Goal: Information Seeking & Learning: Compare options

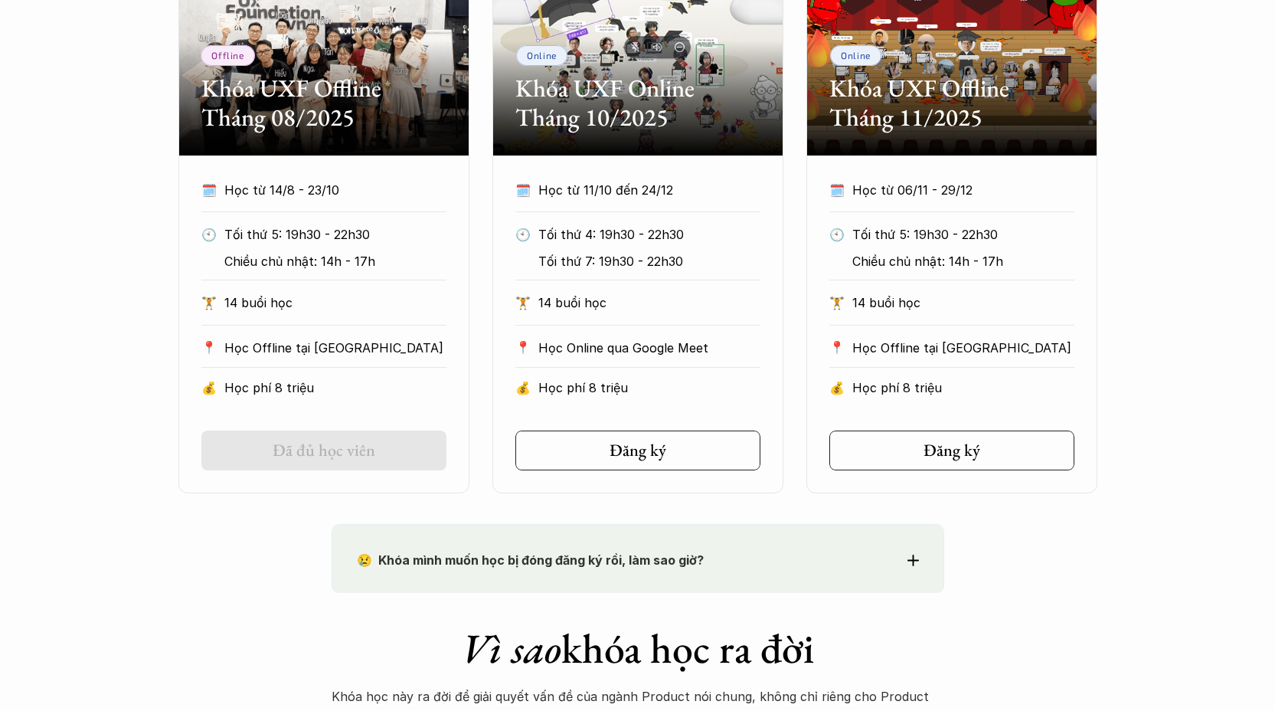
scroll to position [820, 0]
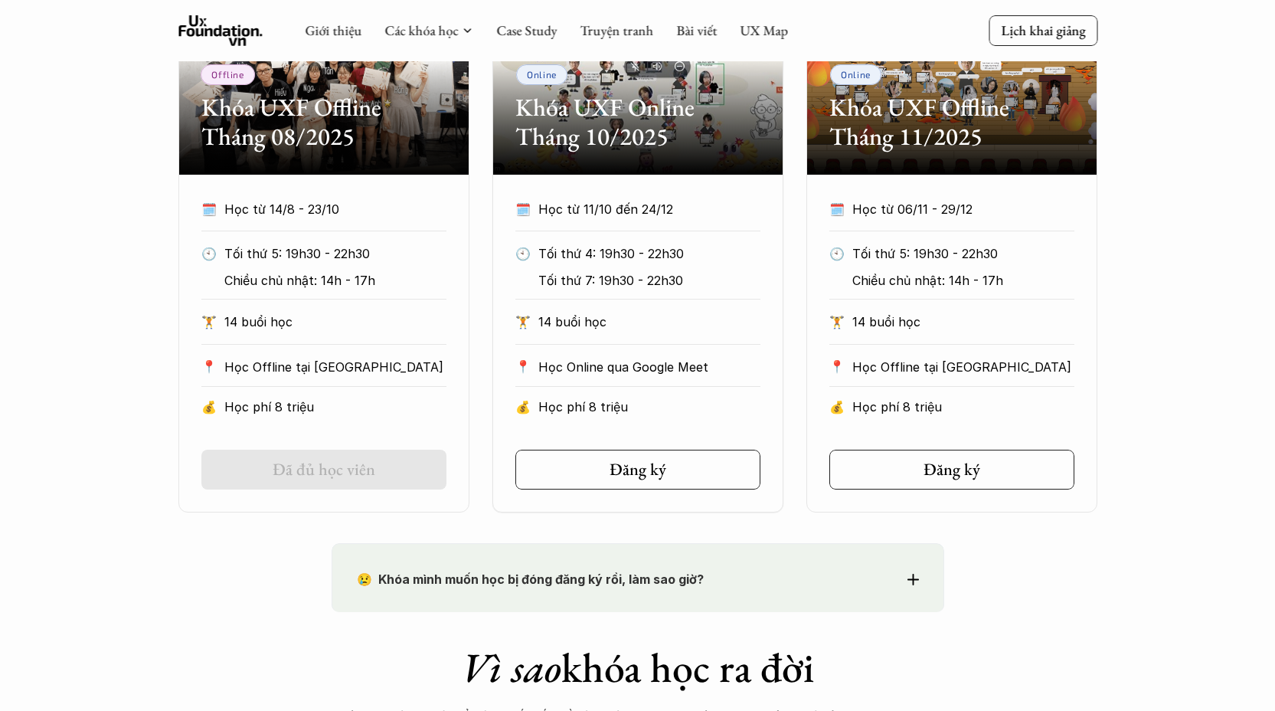
click at [723, 561] on div "😢 Khóa mình muốn học bị đóng đăng ký rồi, làm sao giờ? Chào bạn, Bọn mình rất t…" at bounding box center [638, 577] width 613 height 69
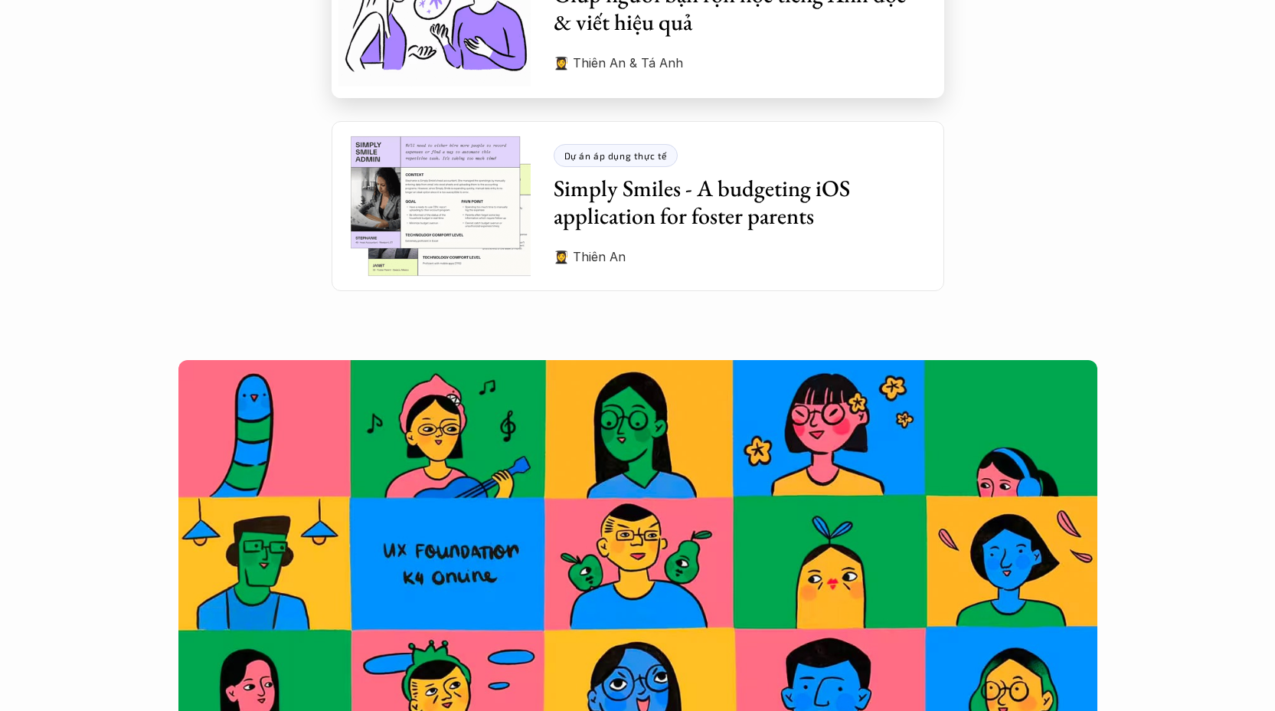
scroll to position [4893, 0]
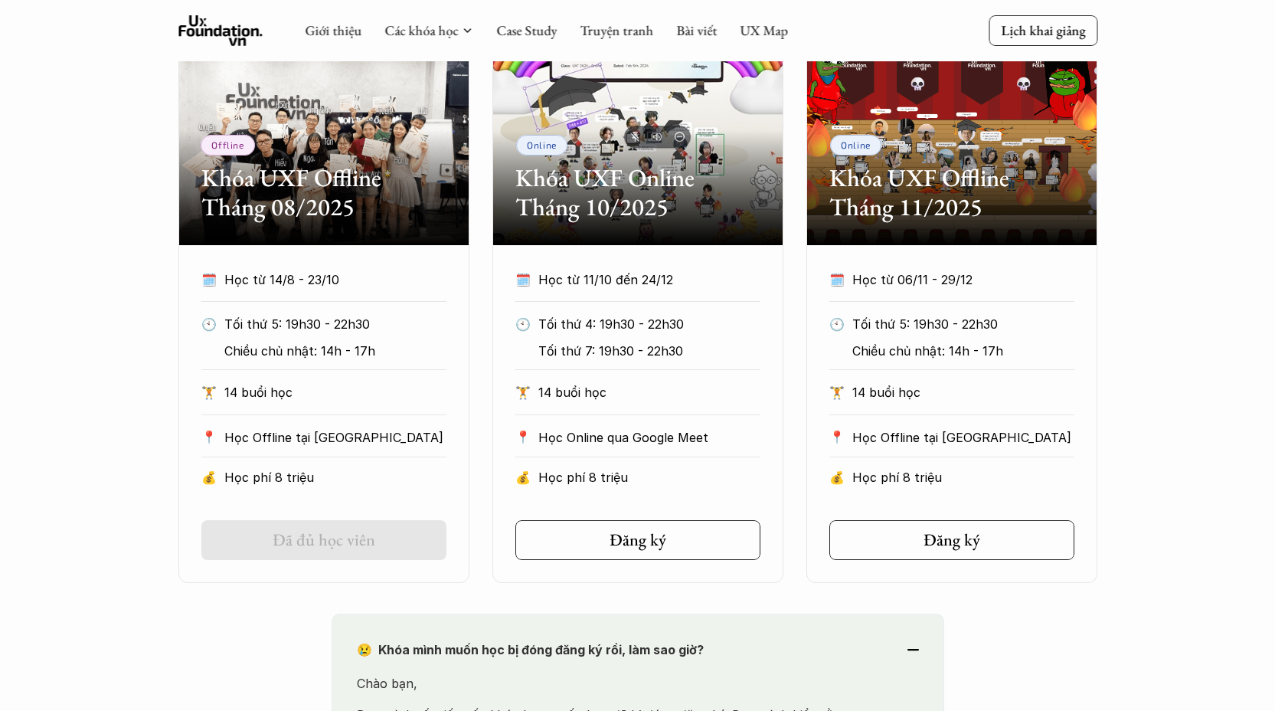
scroll to position [0, 0]
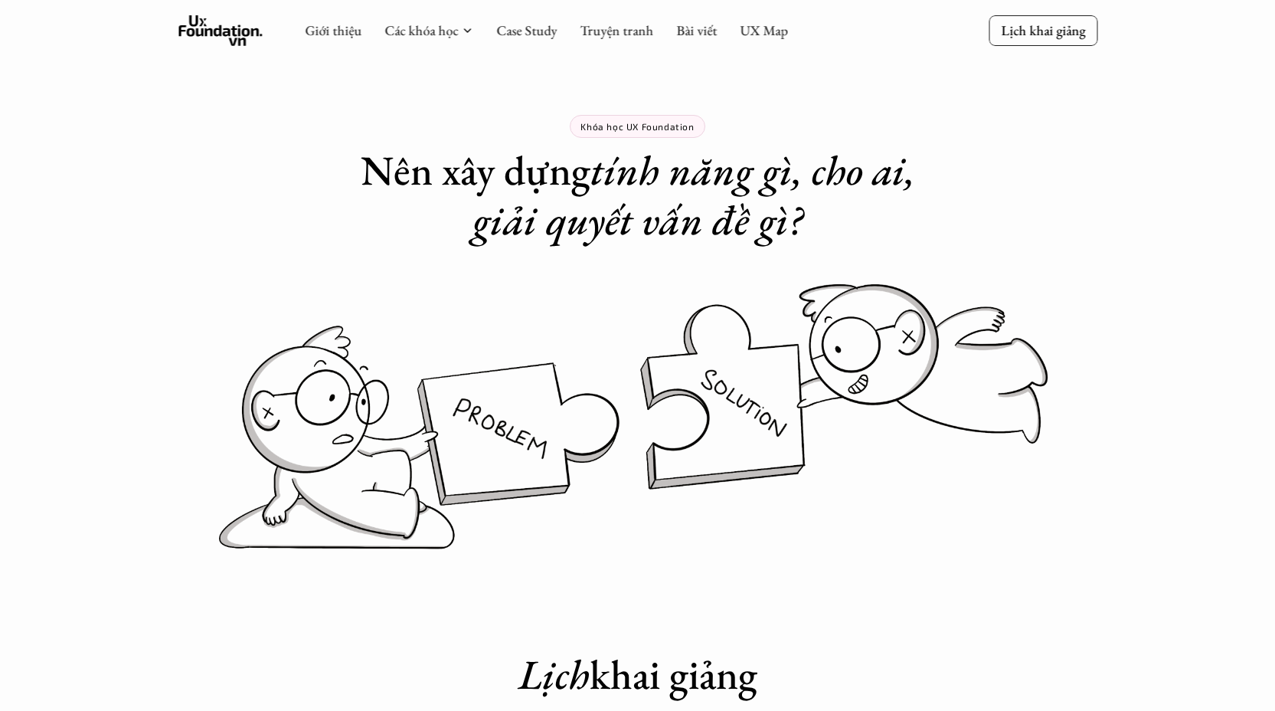
click at [660, 129] on p "Khóa học UX Foundation" at bounding box center [637, 126] width 113 height 11
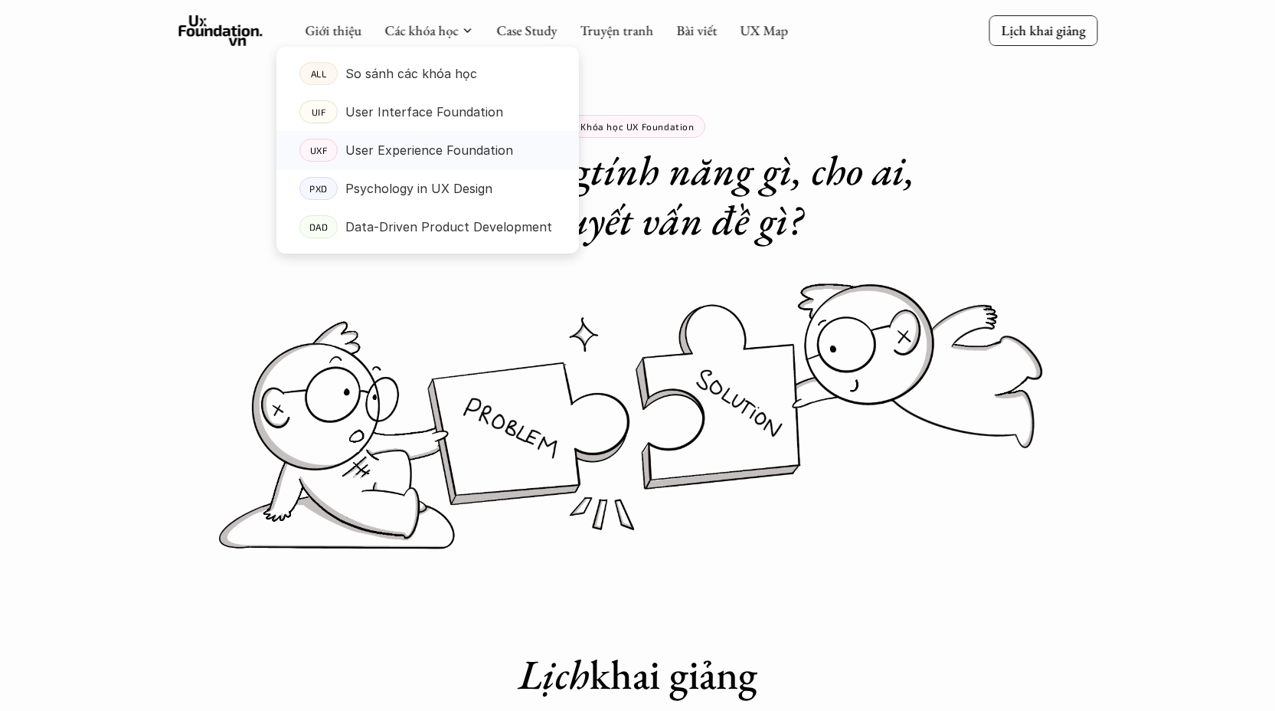
click at [427, 152] on p "User Experience Foundation" at bounding box center [429, 150] width 168 height 23
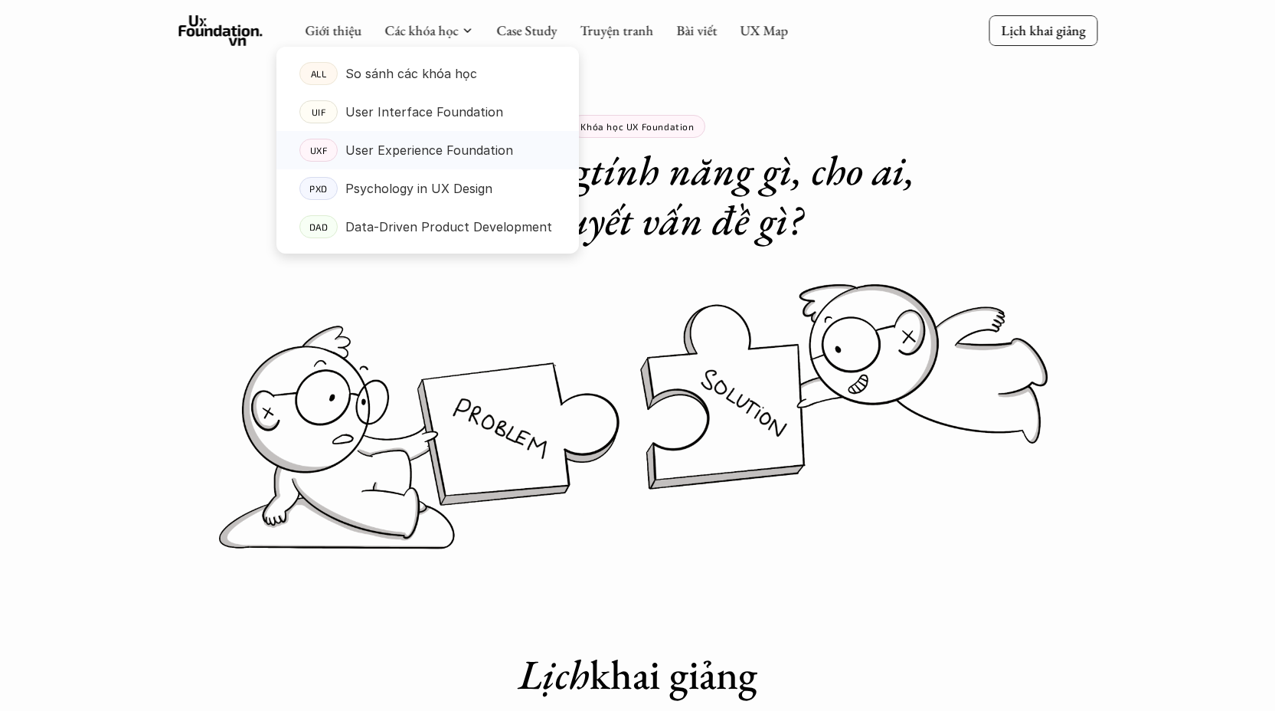
click at [364, 148] on p "User Experience Foundation" at bounding box center [429, 150] width 168 height 23
click at [402, 72] on p "So sánh các khóa học" at bounding box center [411, 73] width 132 height 23
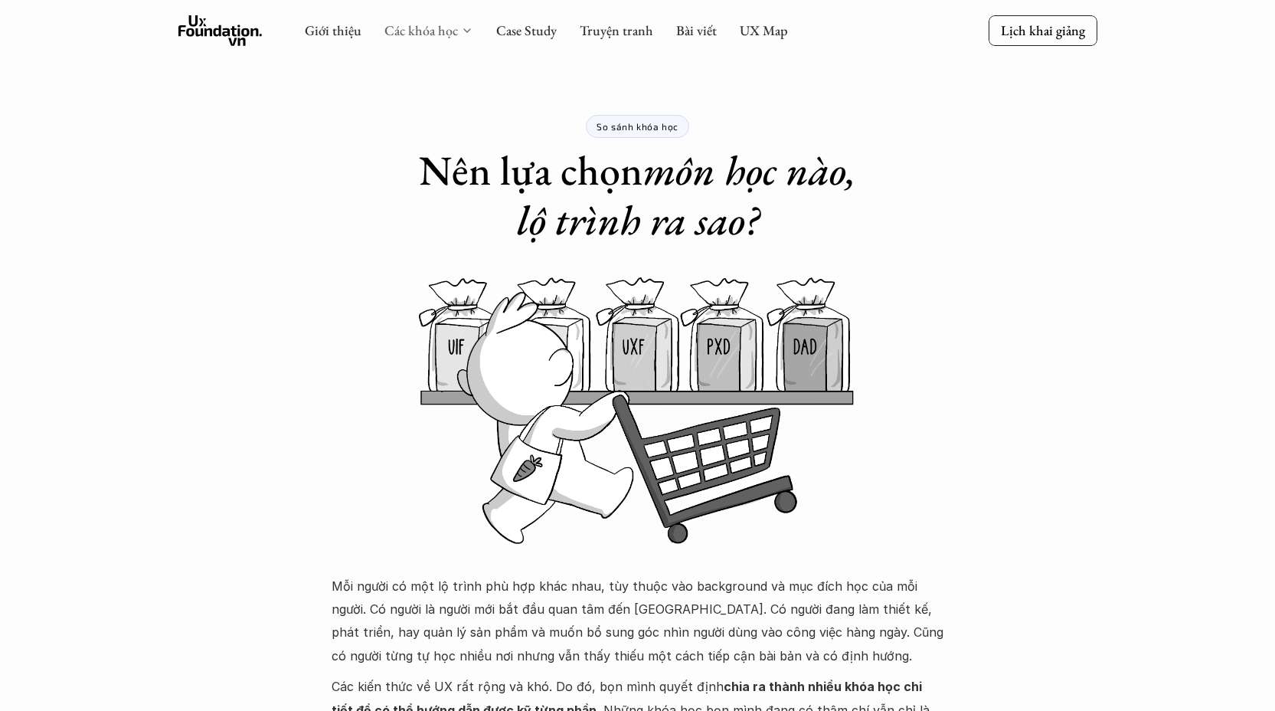
click at [426, 27] on link "Các khóa học" at bounding box center [422, 30] width 74 height 18
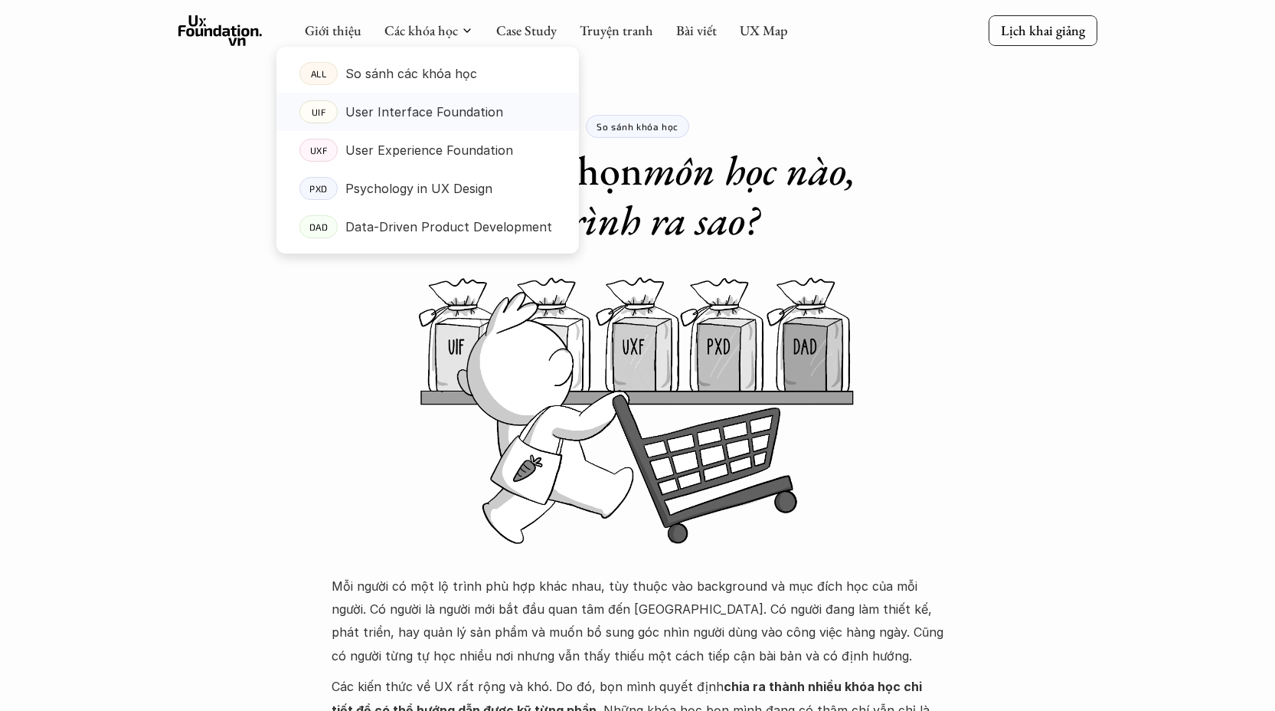
click at [421, 113] on p "User Interface Foundation" at bounding box center [424, 111] width 158 height 23
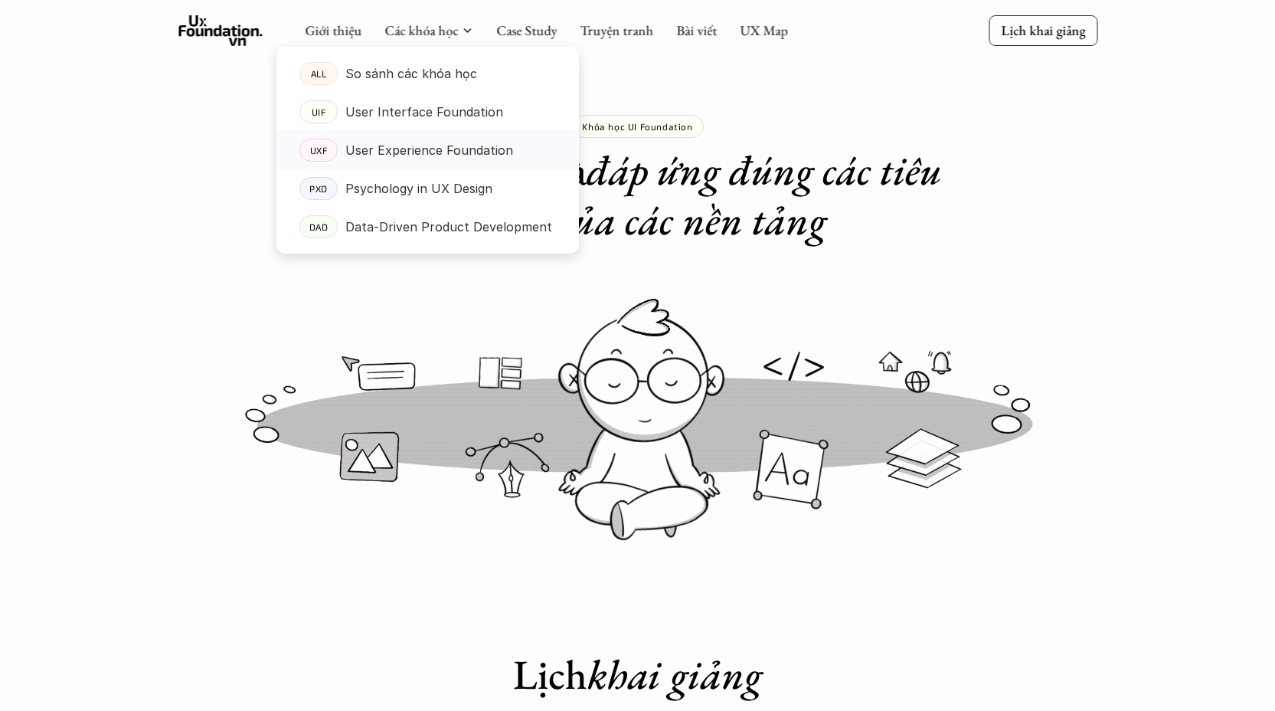
click at [432, 149] on p "User Experience Foundation" at bounding box center [429, 150] width 168 height 23
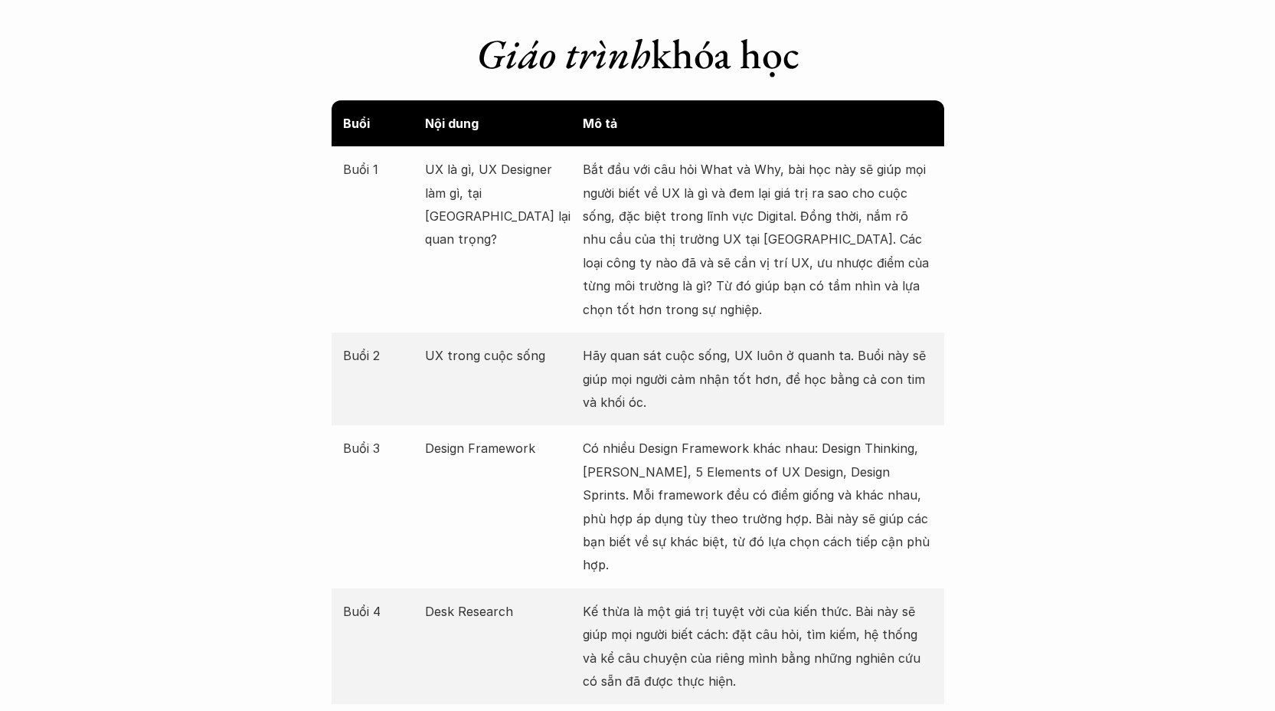
scroll to position [2312, 0]
